Goal: Navigation & Orientation: Understand site structure

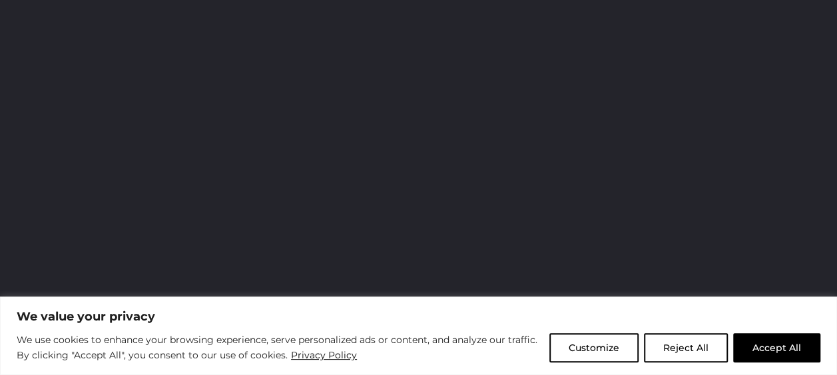
click at [780, 349] on button "Accept All" at bounding box center [776, 348] width 87 height 29
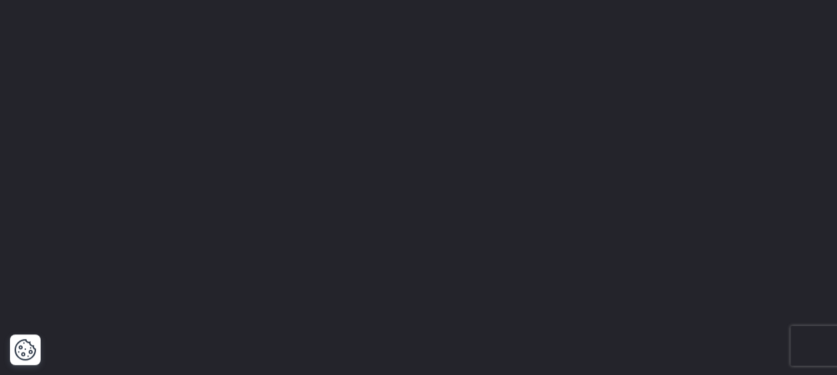
scroll to position [170, 0]
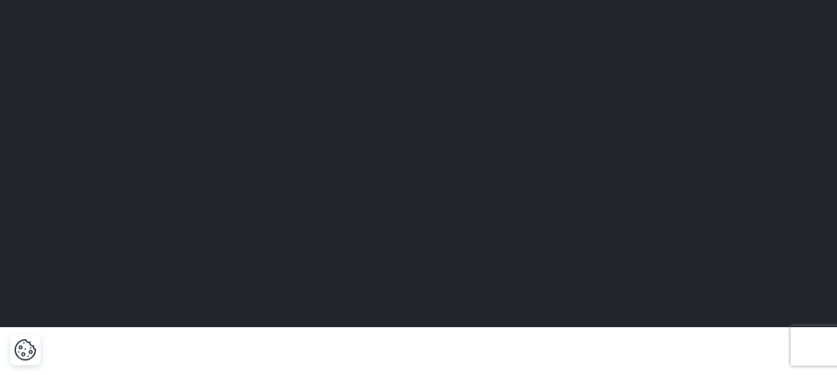
drag, startPoint x: 787, startPoint y: 345, endPoint x: 774, endPoint y: 341, distance: 13.9
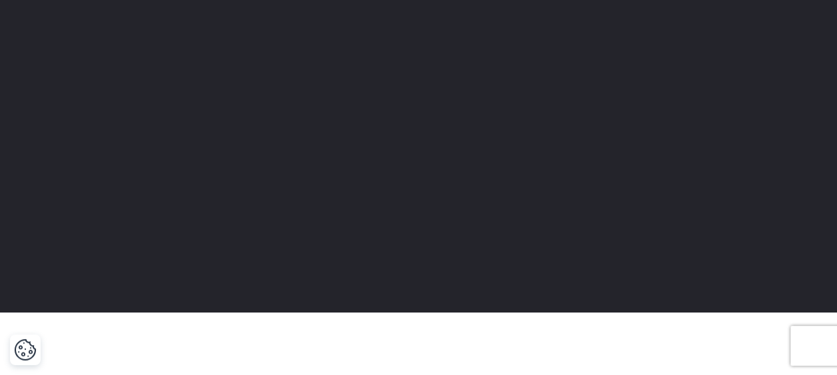
scroll to position [0, 0]
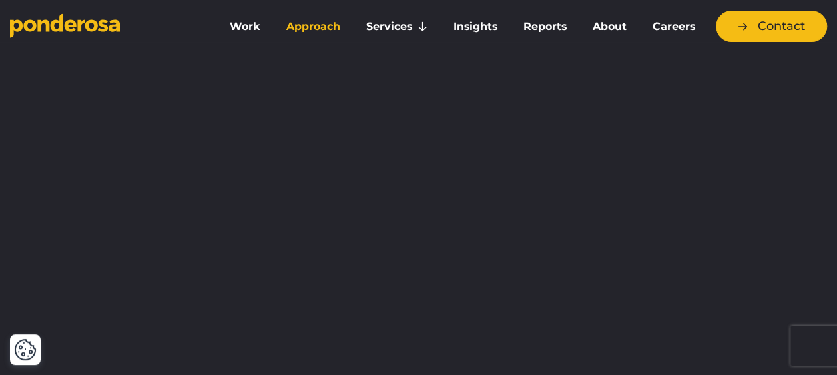
click at [300, 28] on link "Approach" at bounding box center [313, 27] width 75 height 28
click at [305, 19] on link "Approach" at bounding box center [313, 27] width 75 height 28
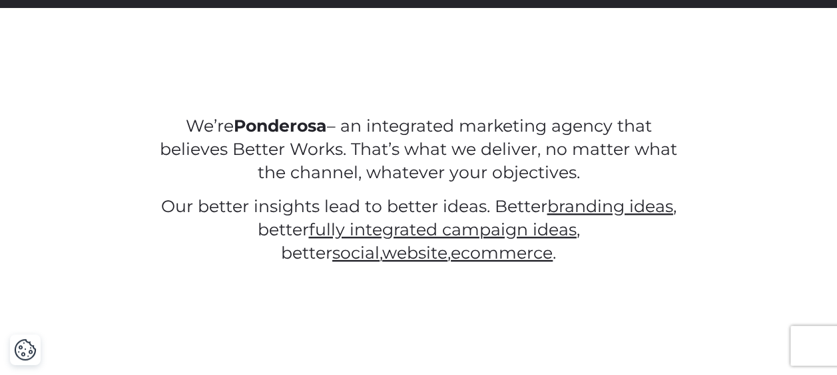
scroll to position [491, 0]
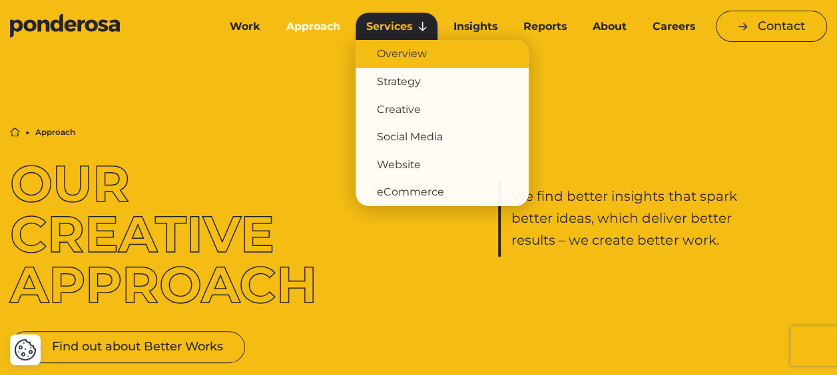
click at [409, 48] on link "Overview" at bounding box center [441, 54] width 173 height 28
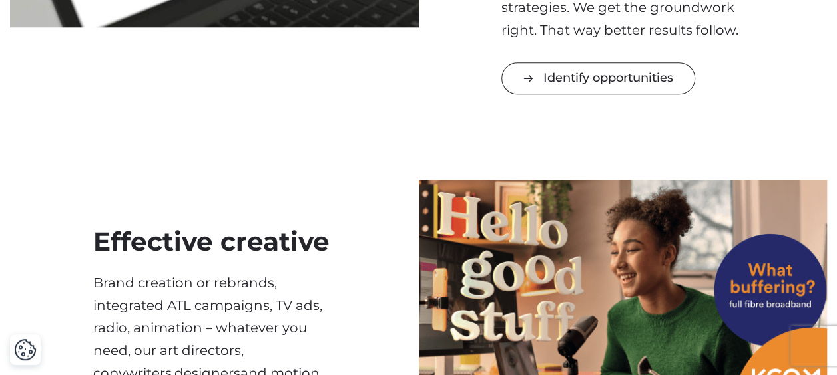
scroll to position [677, 0]
